Goal: Task Accomplishment & Management: Manage account settings

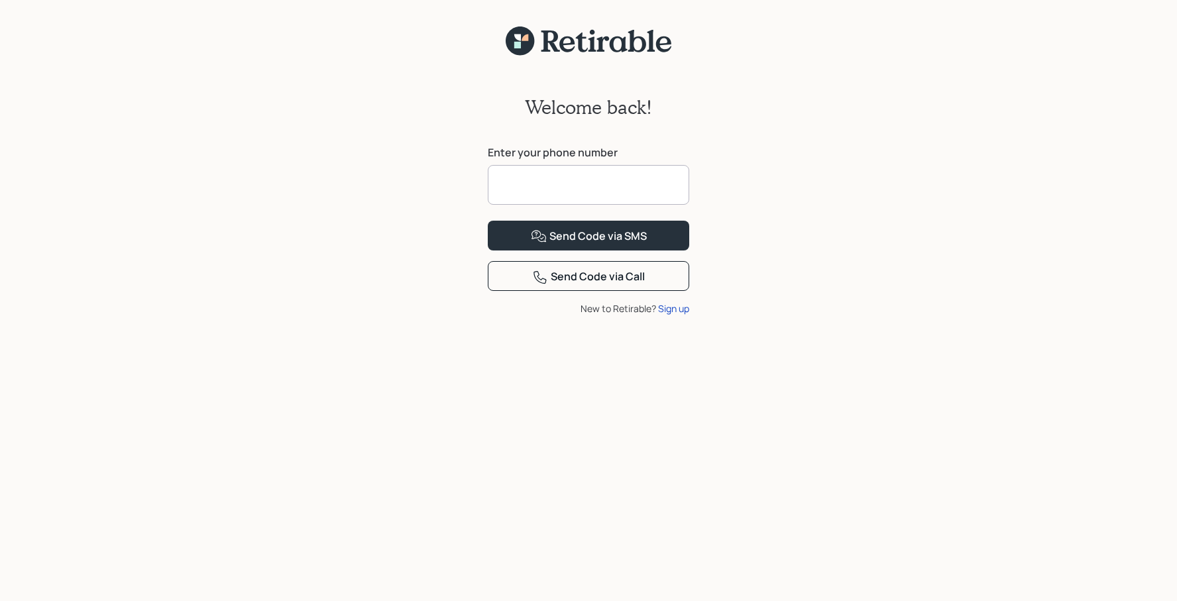
click at [517, 198] on input at bounding box center [588, 185] width 201 height 40
type input "**********"
click at [571, 245] on div "Send Code via SMS" at bounding box center [589, 237] width 116 height 16
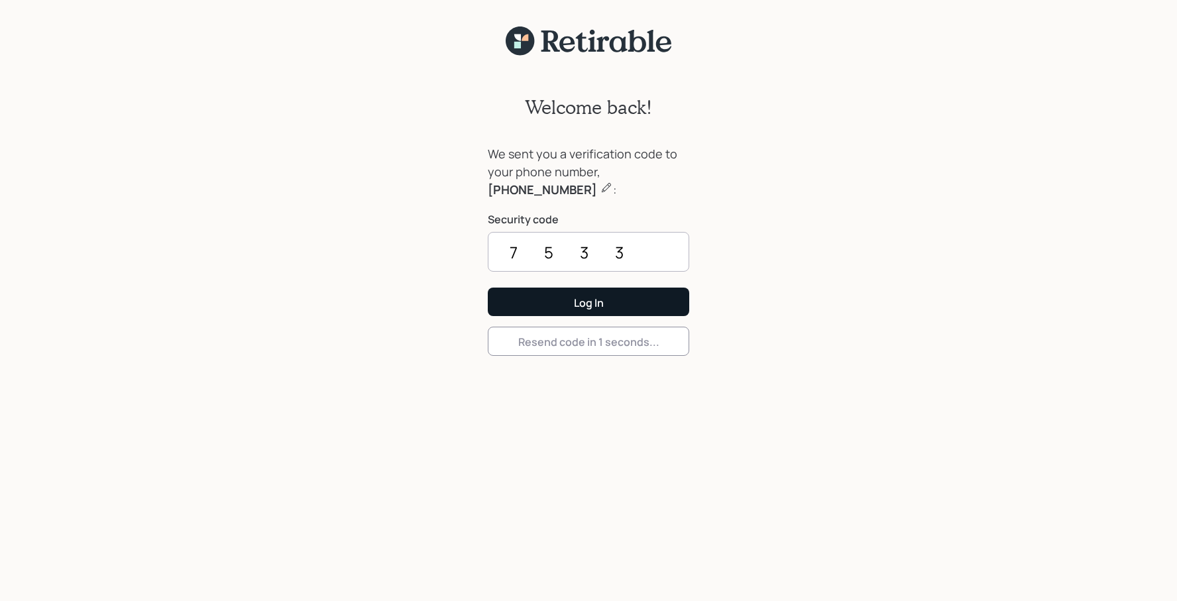
type input "7533"
click at [572, 308] on button "Log In" at bounding box center [588, 302] width 201 height 29
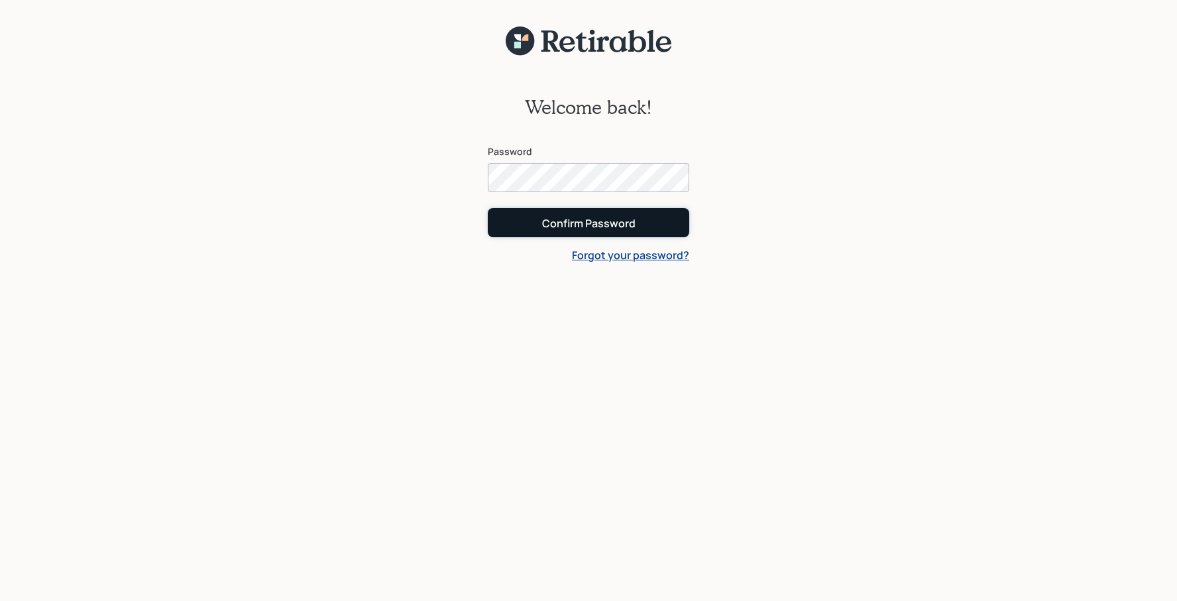
click at [566, 221] on div "Confirm Password" at bounding box center [588, 223] width 93 height 15
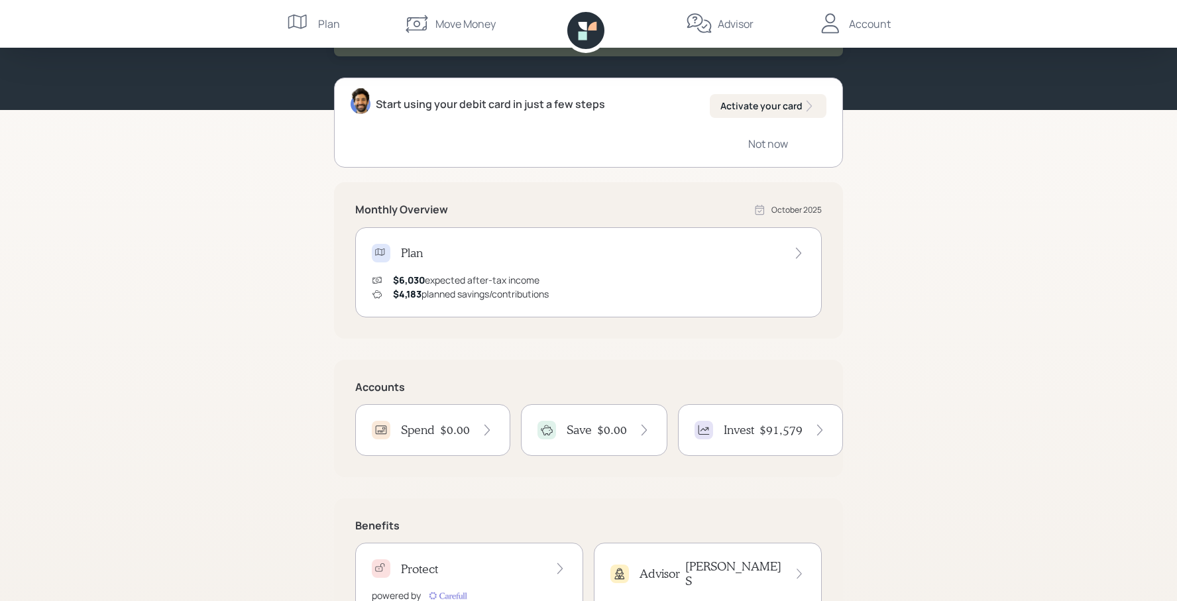
scroll to position [121, 0]
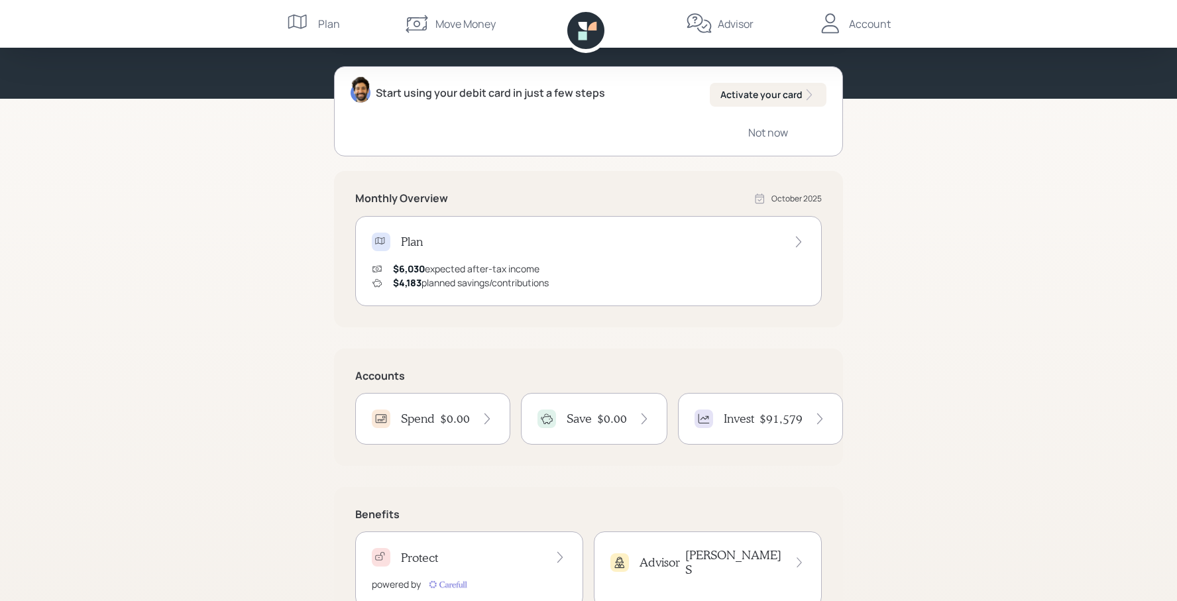
click at [760, 422] on h4 "$91,579" at bounding box center [781, 419] width 43 height 15
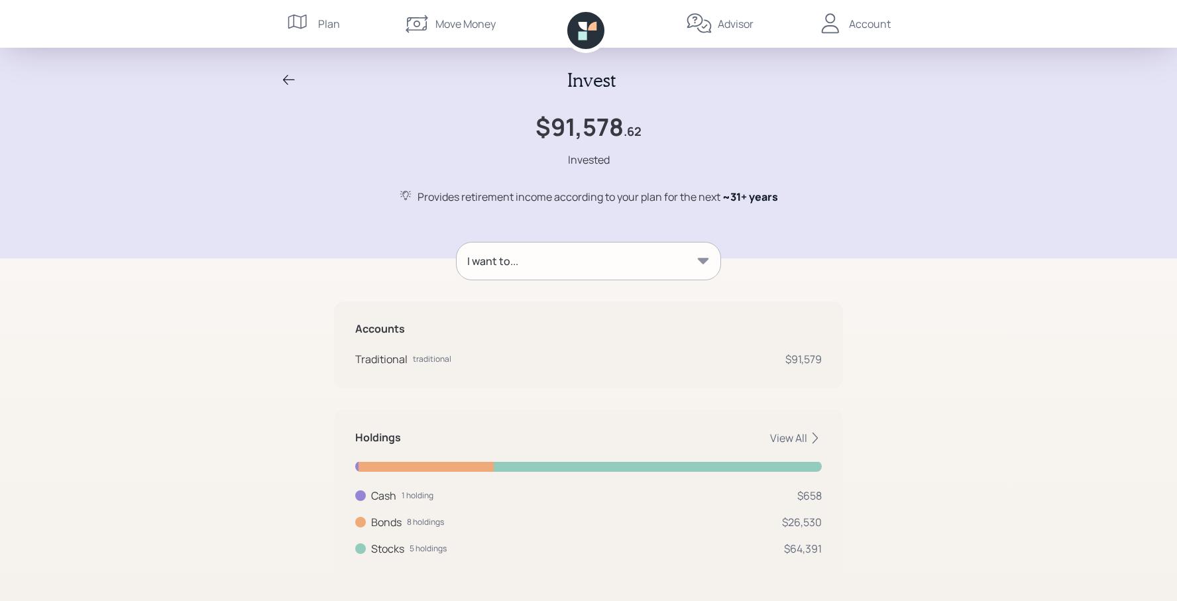
scroll to position [14, 0]
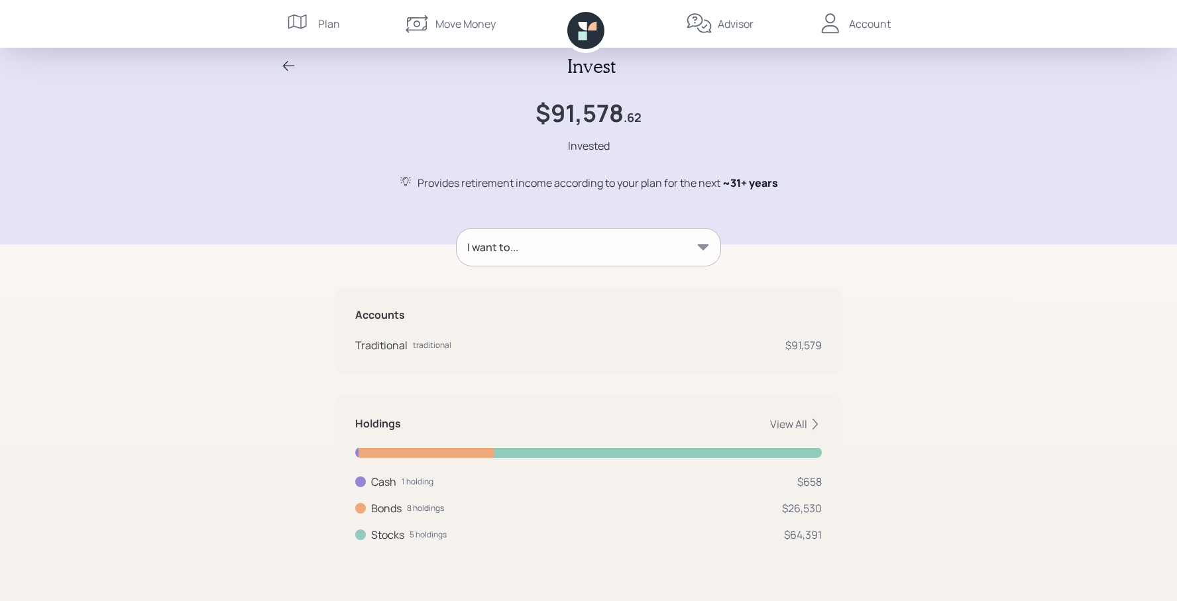
click at [776, 505] on div "Bonds 8 holdings $26,530" at bounding box center [588, 508] width 467 height 16
click at [369, 510] on div "Bonds 8 holdings" at bounding box center [399, 508] width 89 height 16
click at [850, 31] on div "Account" at bounding box center [870, 24] width 42 height 16
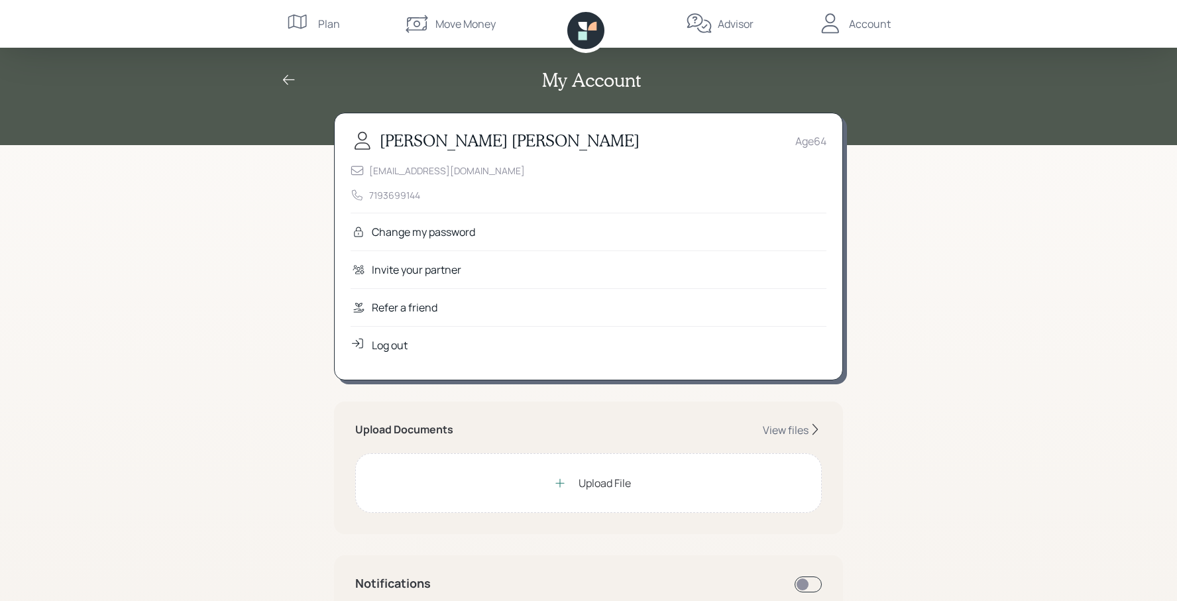
click at [403, 347] on div "Log out" at bounding box center [390, 345] width 36 height 16
